Goal: Information Seeking & Learning: Compare options

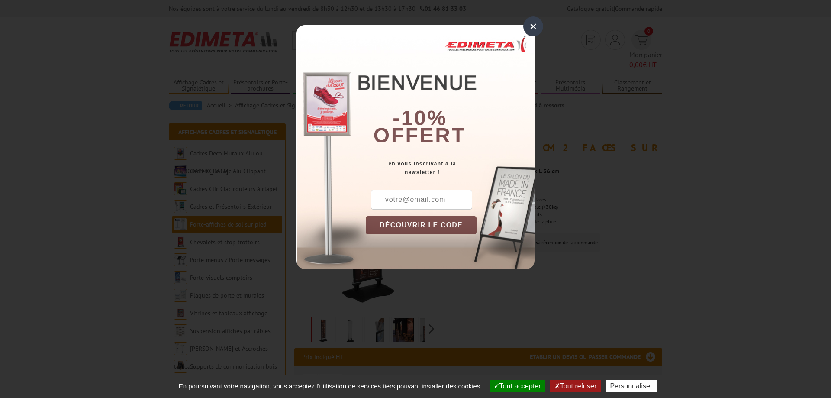
click at [531, 28] on div "×" at bounding box center [533, 26] width 20 height 20
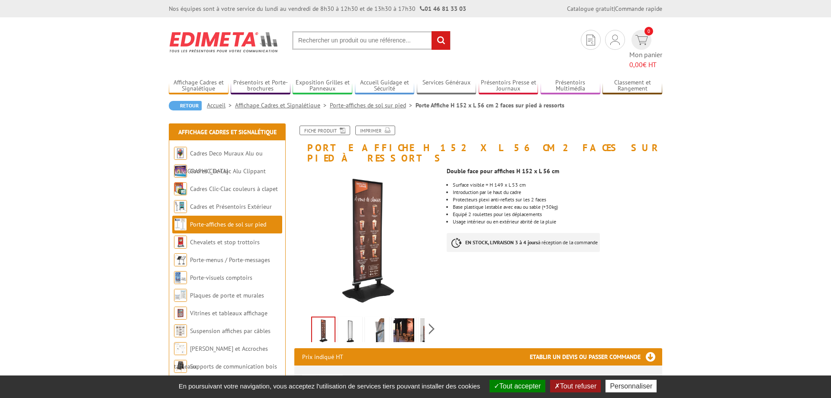
click at [348, 318] on img at bounding box center [350, 331] width 21 height 27
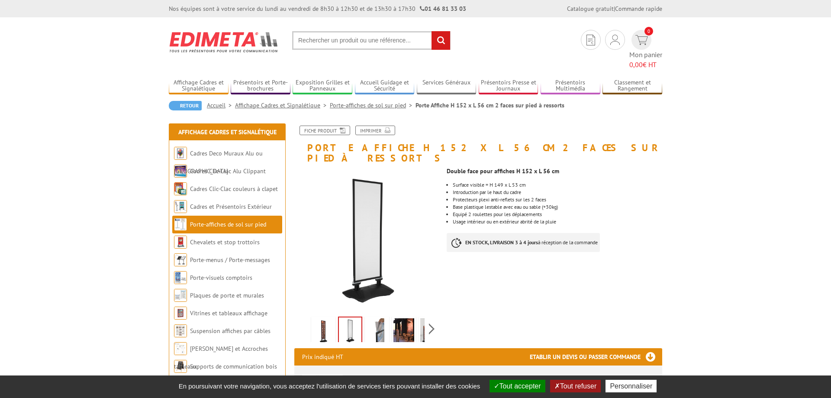
click at [380, 318] on img at bounding box center [377, 331] width 21 height 27
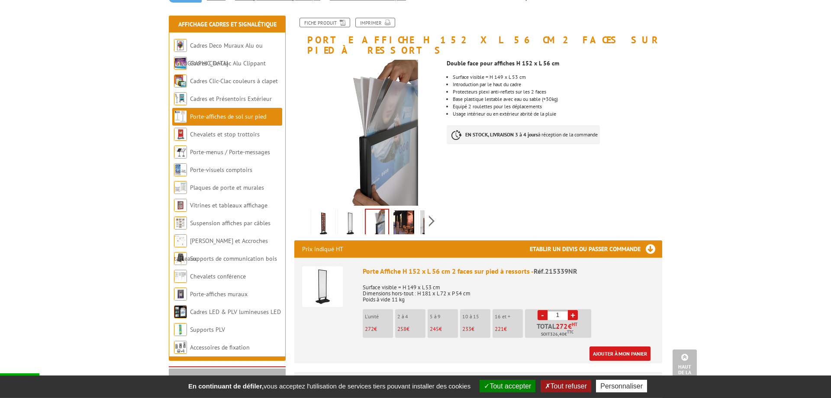
scroll to position [44, 0]
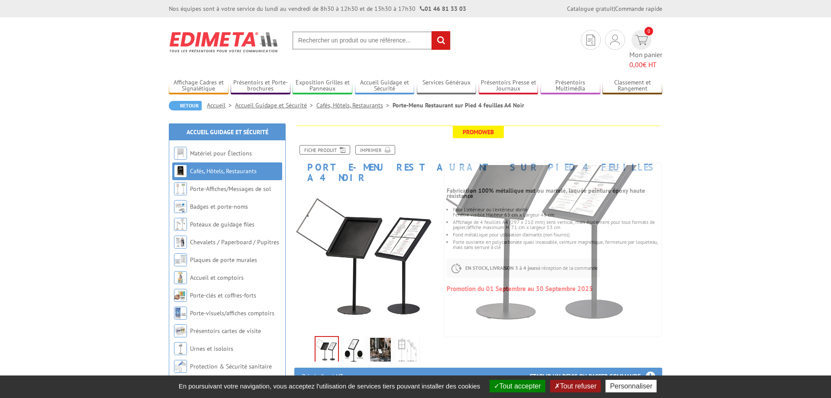
click at [323, 337] on img at bounding box center [327, 350] width 23 height 27
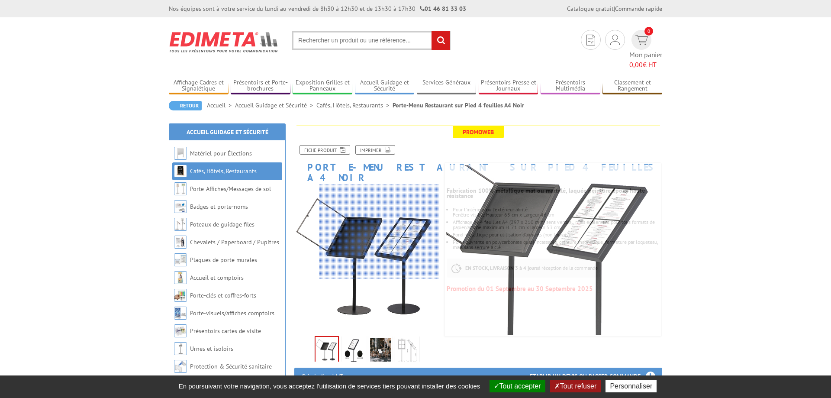
click at [379, 232] on div at bounding box center [378, 231] width 119 height 95
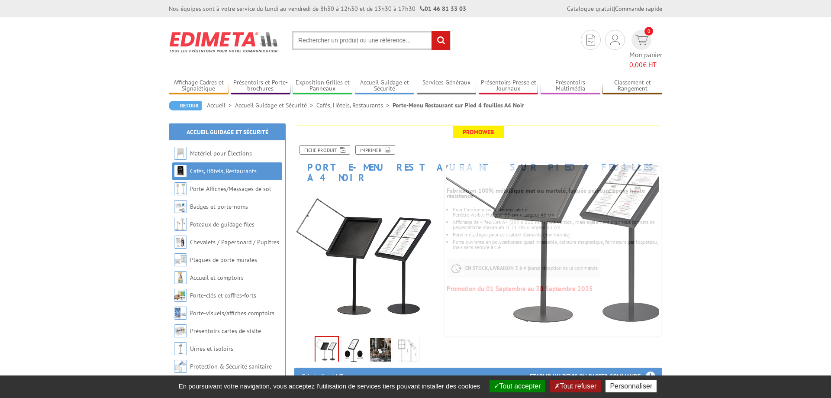
click at [362, 338] on img at bounding box center [353, 351] width 21 height 27
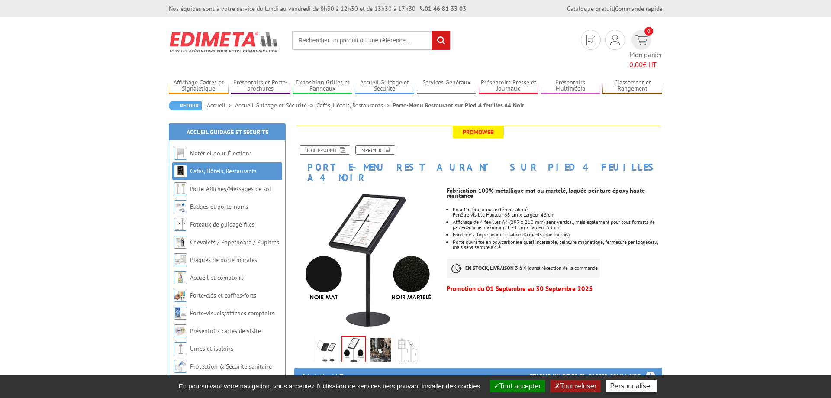
click at [381, 338] on img at bounding box center [380, 351] width 21 height 27
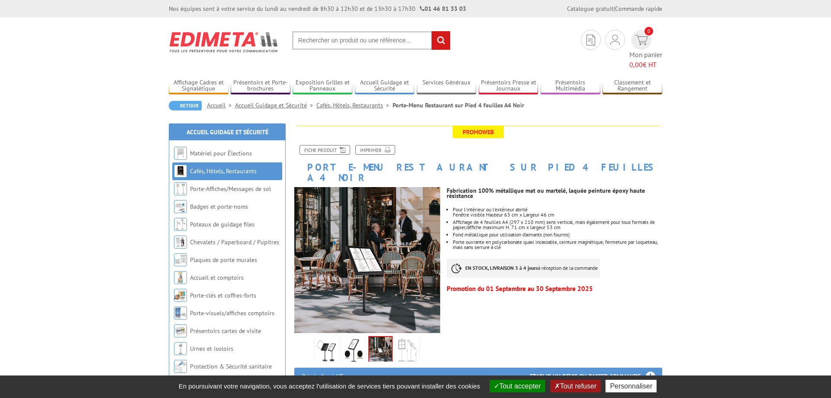
click at [409, 338] on img at bounding box center [407, 351] width 21 height 27
